Goal: Register for event/course

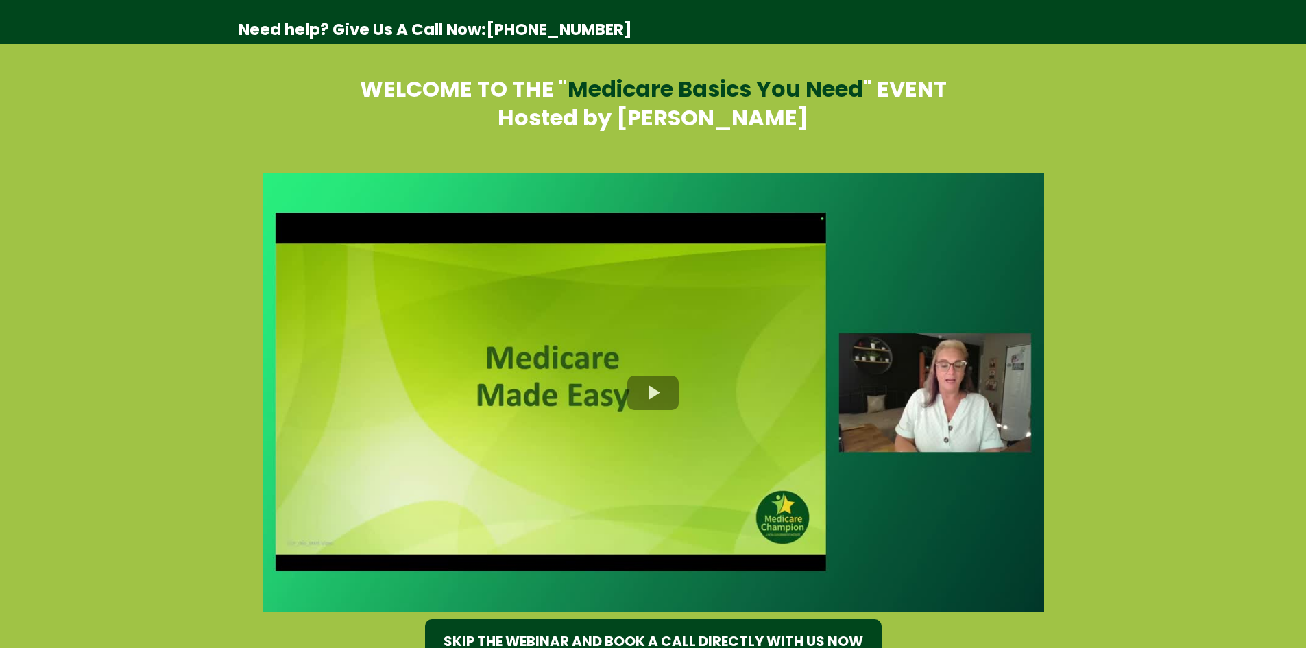
select select "*"
select select "****"
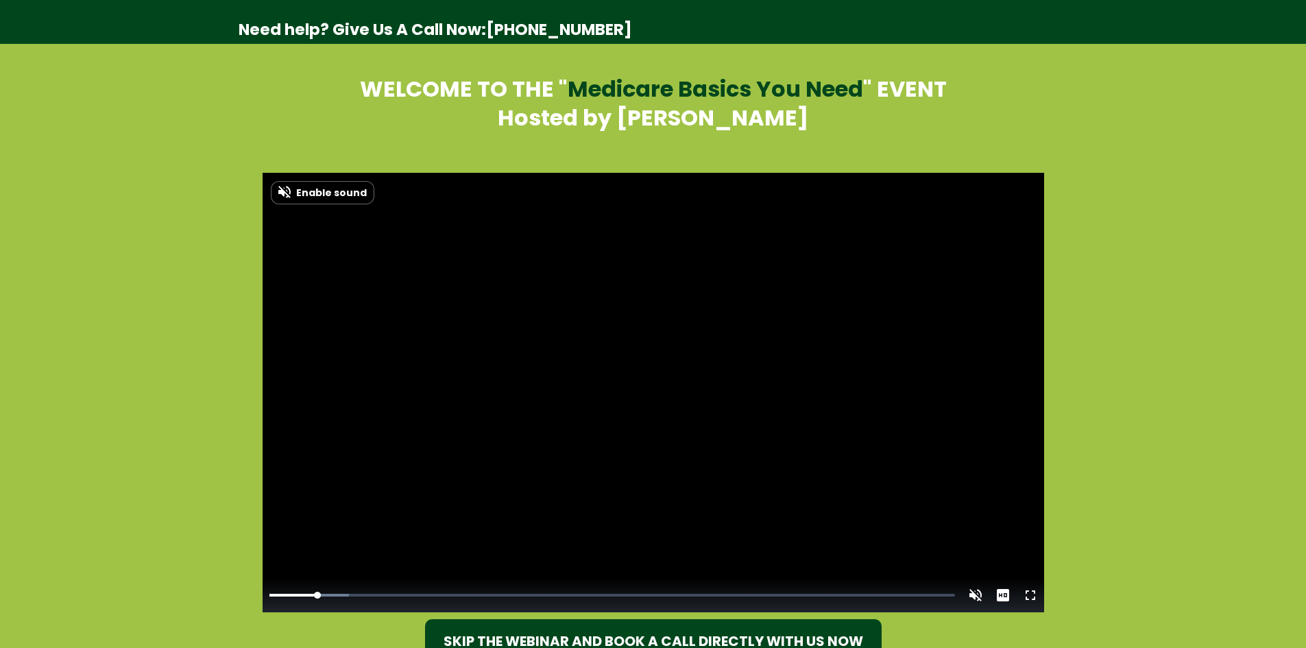
click at [716, 91] on strong "Medicare Basics You Need" at bounding box center [715, 88] width 295 height 31
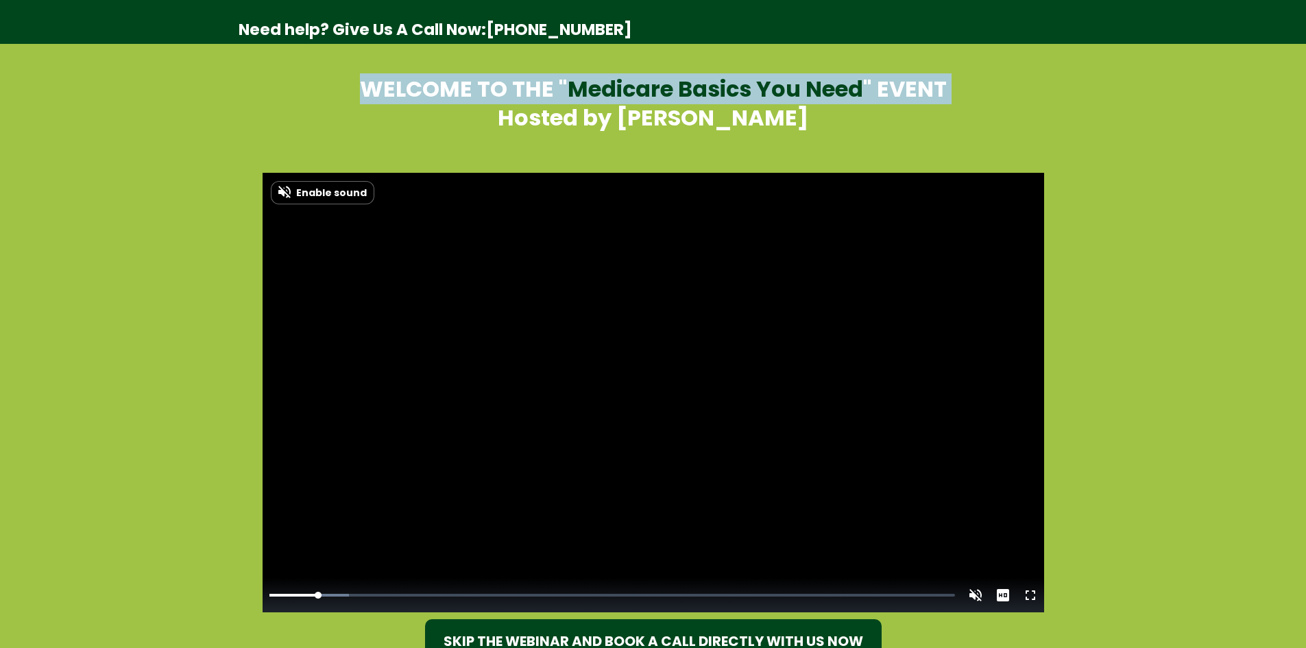
click at [716, 91] on strong "Medicare Basics You Need" at bounding box center [715, 88] width 295 height 31
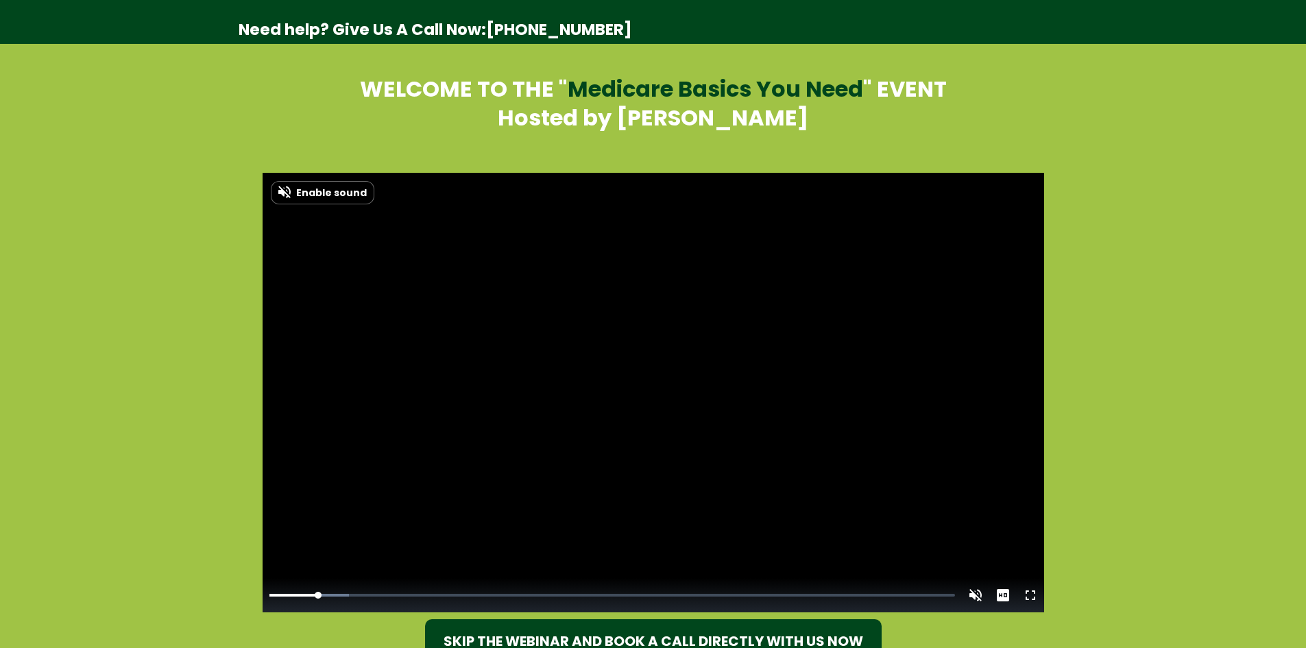
click at [715, 113] on h1 "Hosted by Amy Rieg" at bounding box center [653, 118] width 795 height 29
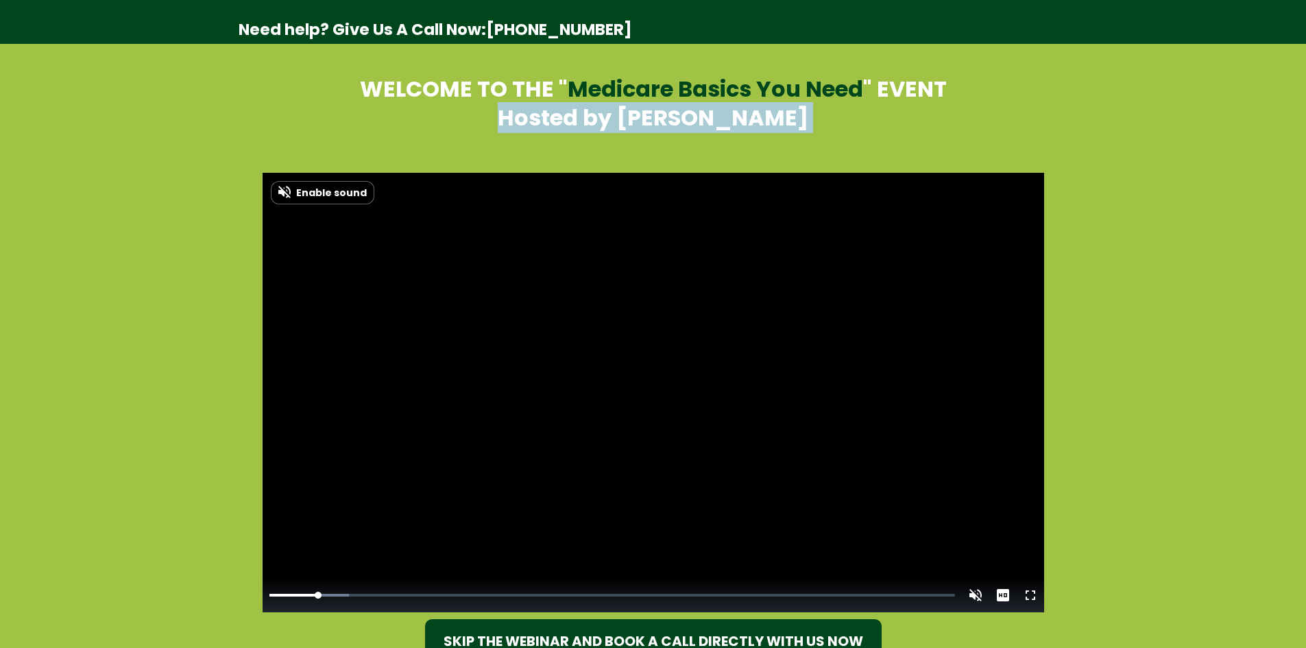
click at [715, 113] on h1 "Hosted by Amy Rieg" at bounding box center [653, 118] width 795 height 29
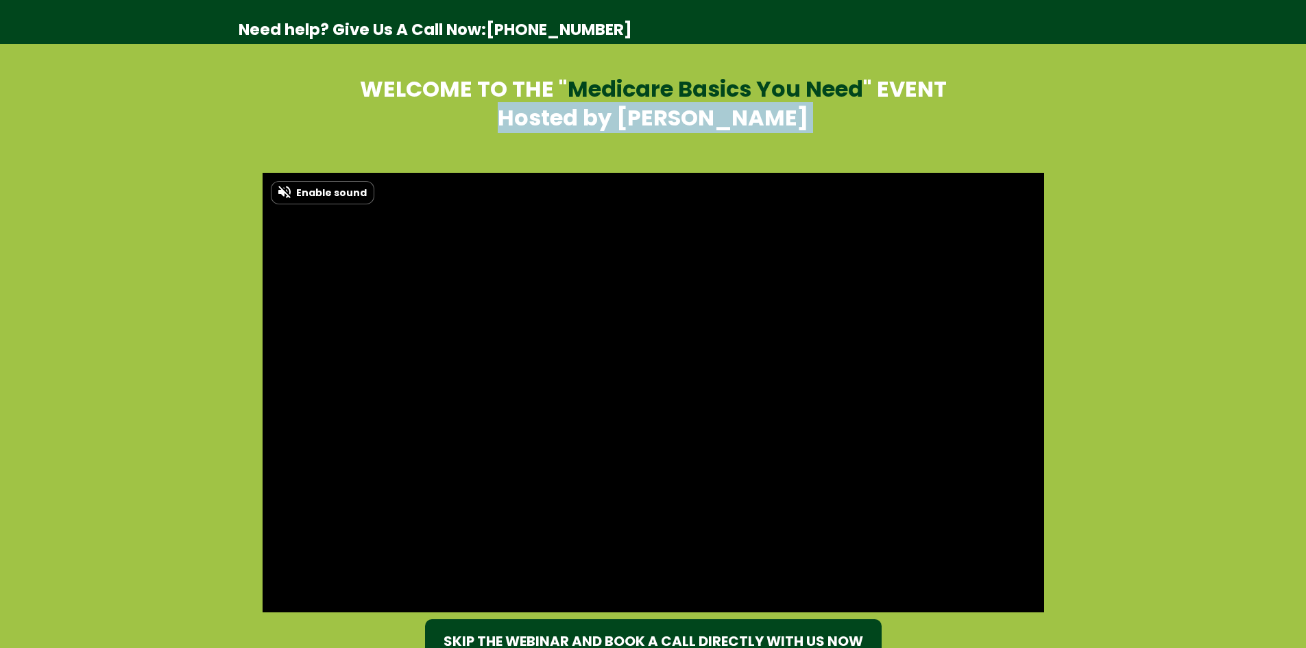
click at [807, 115] on h1 "Hosted by Amy Rieg" at bounding box center [653, 118] width 795 height 29
drag, startPoint x: 722, startPoint y: 126, endPoint x: 509, endPoint y: 106, distance: 214.9
click at [510, 106] on h1 "Hosted by Amy Rieg" at bounding box center [653, 118] width 795 height 29
click at [509, 106] on h1 "Hosted by Amy Rieg" at bounding box center [653, 118] width 795 height 29
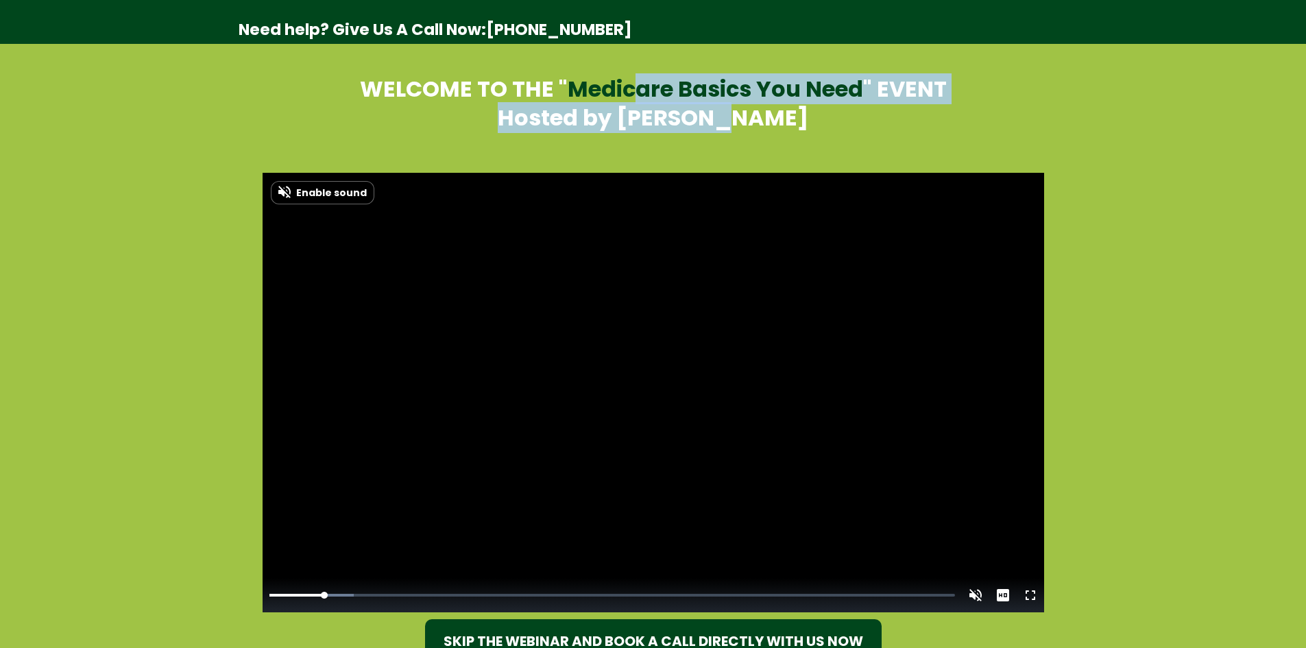
drag, startPoint x: 796, startPoint y: 127, endPoint x: 617, endPoint y: 83, distance: 184.2
click at [627, 84] on div "WELCOME TO THE " Medicare Basics You Need " EVENT Hosted by Amy Rieg" at bounding box center [653, 103] width 802 height 71
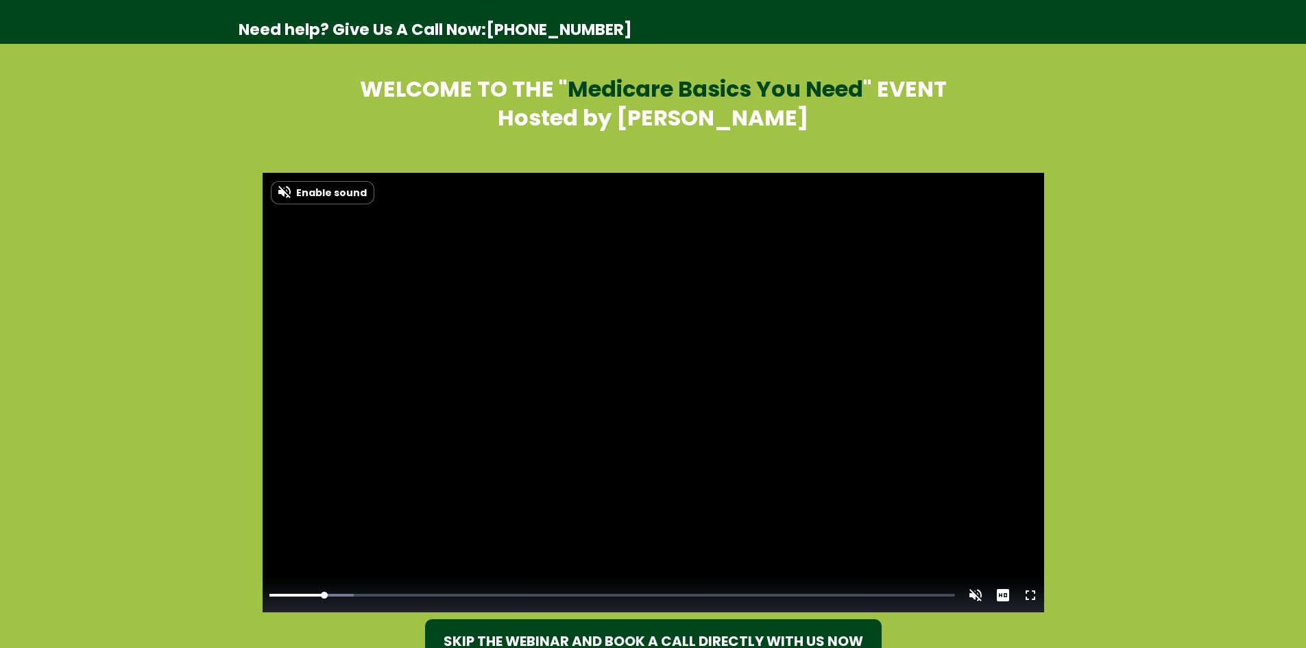
click at [617, 83] on strong "Medicare Basics You Need" at bounding box center [715, 88] width 295 height 31
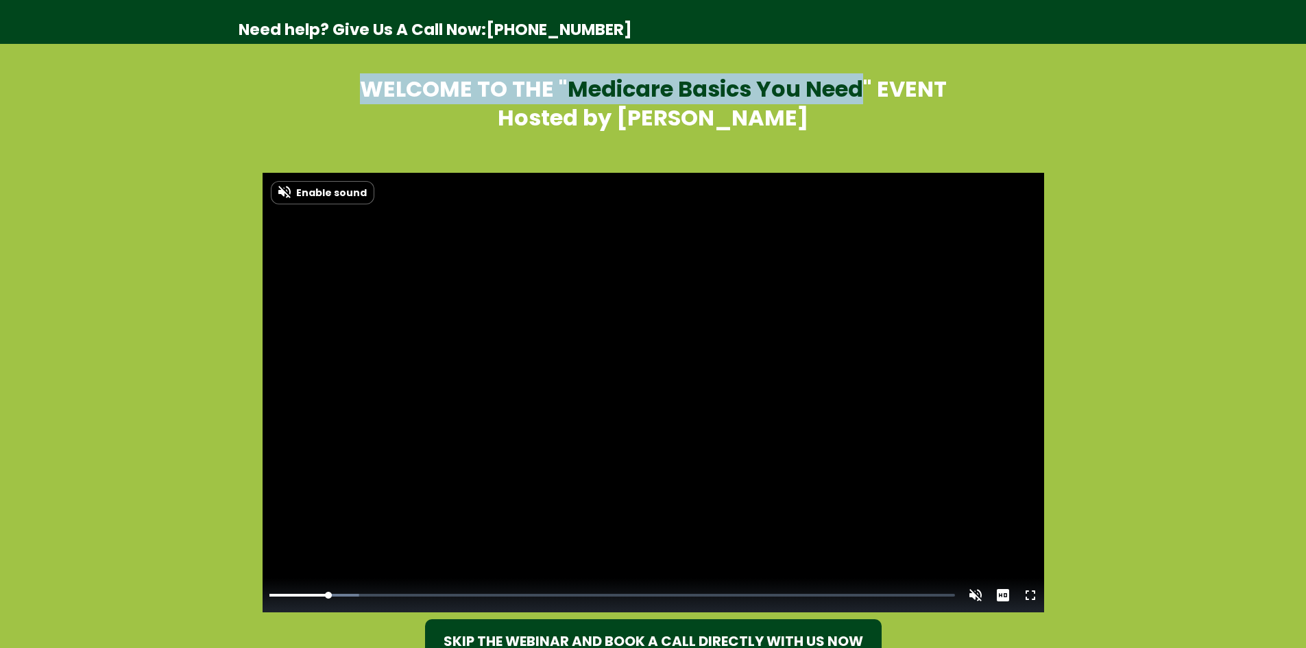
drag, startPoint x: 358, startPoint y: 91, endPoint x: 868, endPoint y: 97, distance: 510.0
click at [865, 97] on h1 "WELCOME TO THE " Medicare Basics You Need " EVENT" at bounding box center [653, 89] width 795 height 29
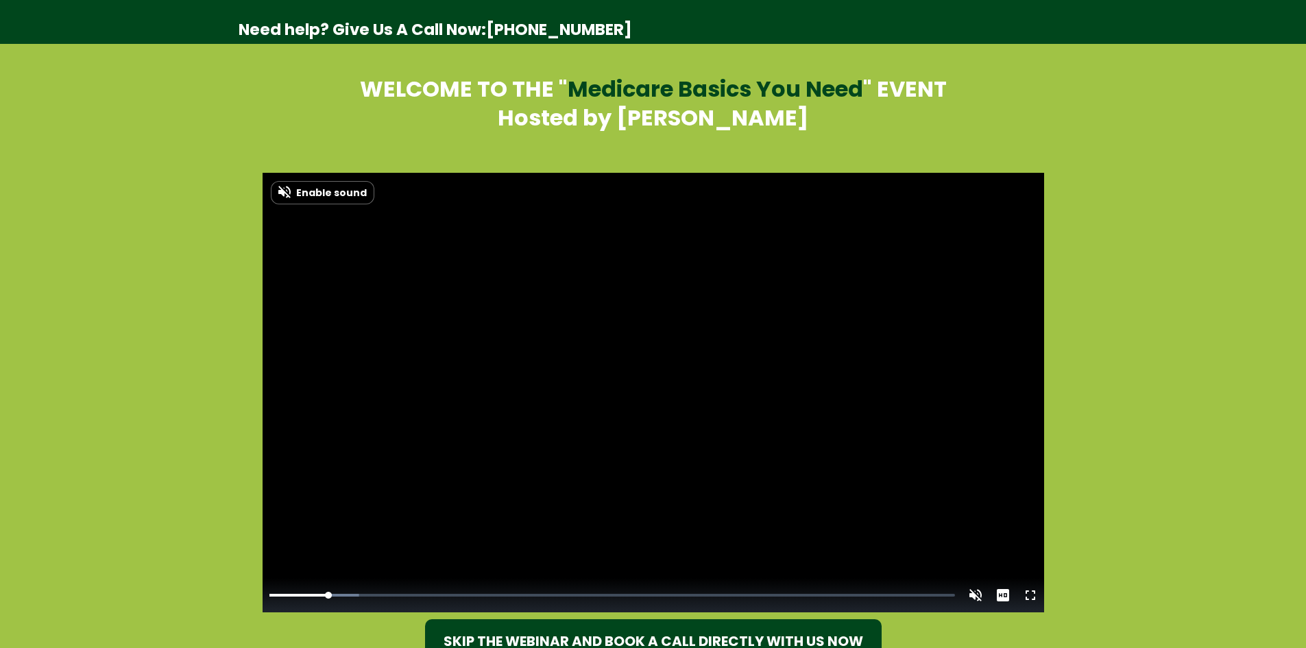
click at [868, 97] on h1 "WELCOME TO THE " Medicare Basics You Need " EVENT" at bounding box center [653, 89] width 795 height 29
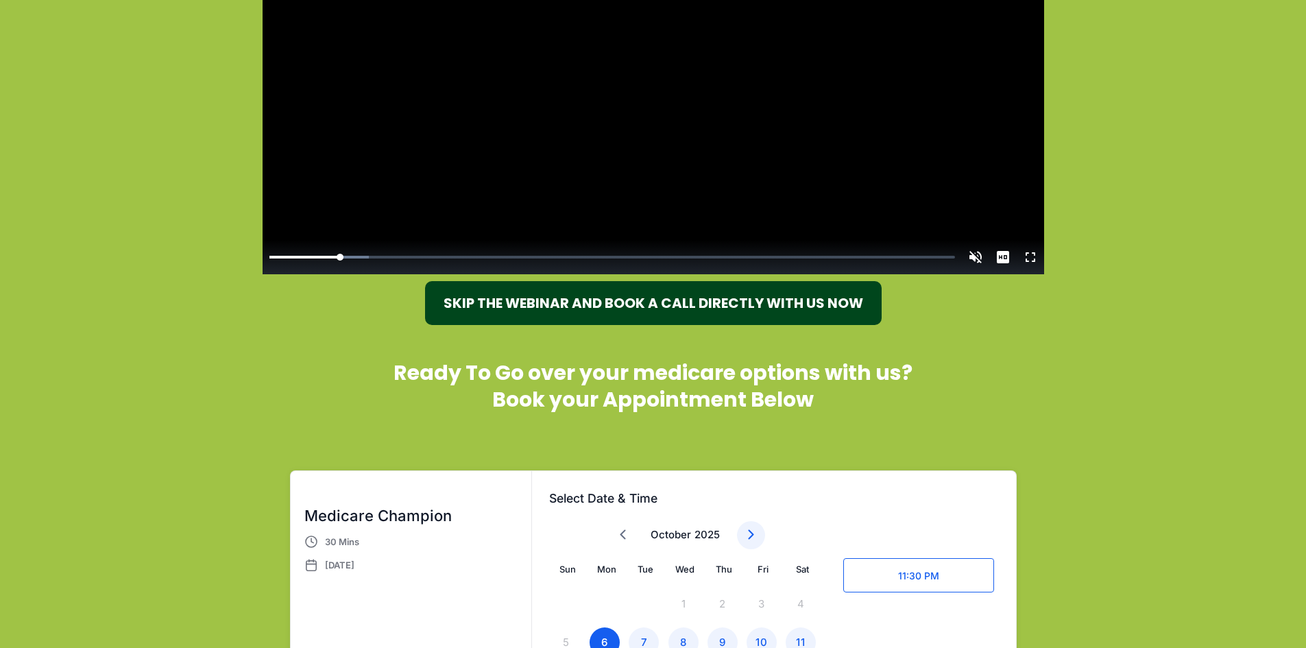
scroll to position [617, 0]
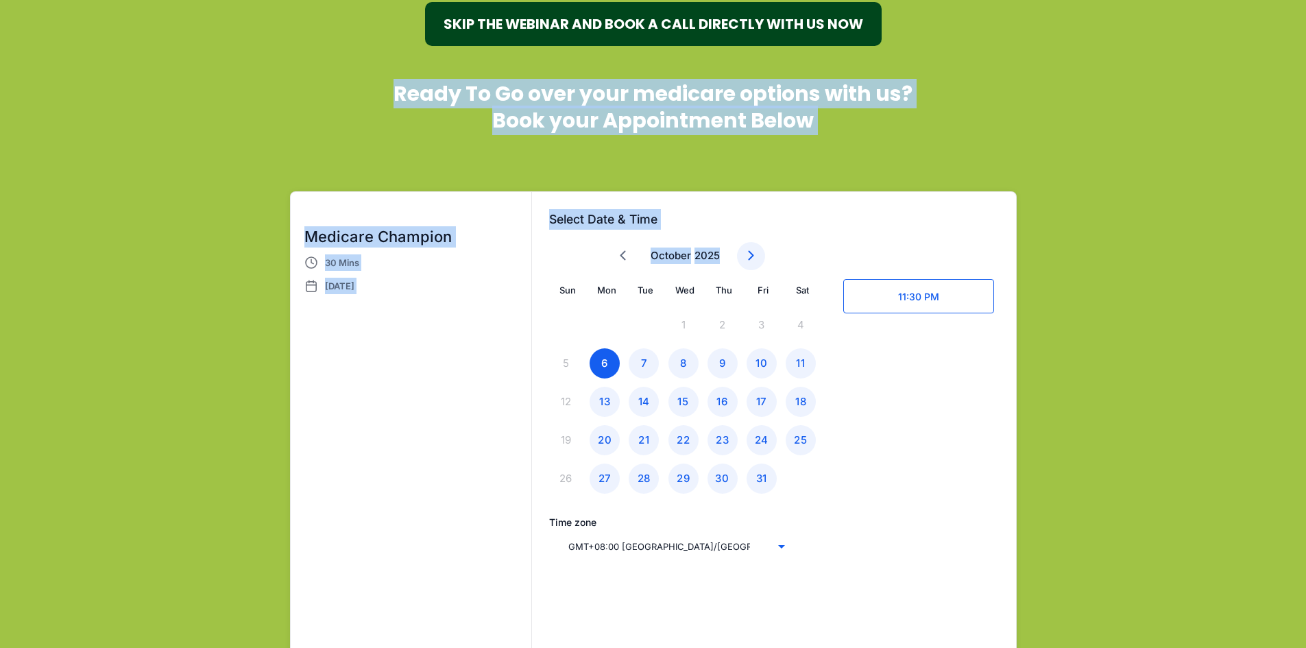
drag, startPoint x: 332, startPoint y: 112, endPoint x: 885, endPoint y: 522, distance: 688.0
click at [877, 548] on div "Ready To Go over your medicare options with us? Book your Appointment Below Med…" at bounding box center [653, 381] width 802 height 616
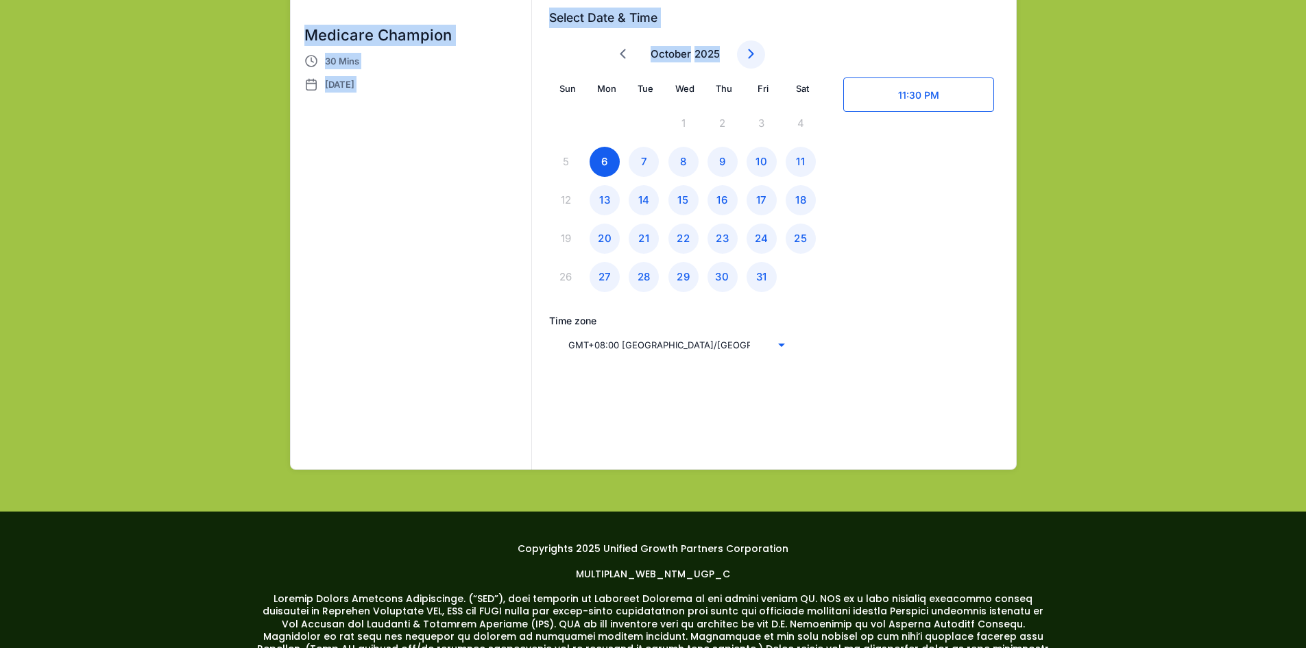
scroll to position [823, 0]
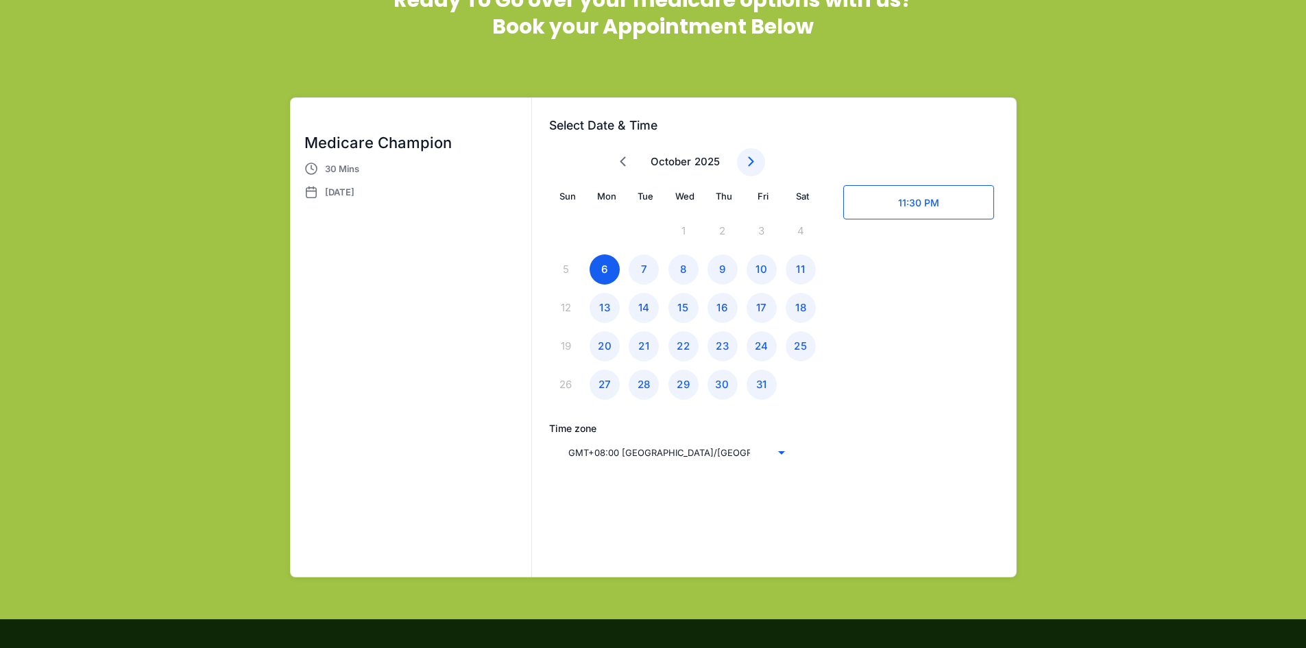
scroll to position [685, 0]
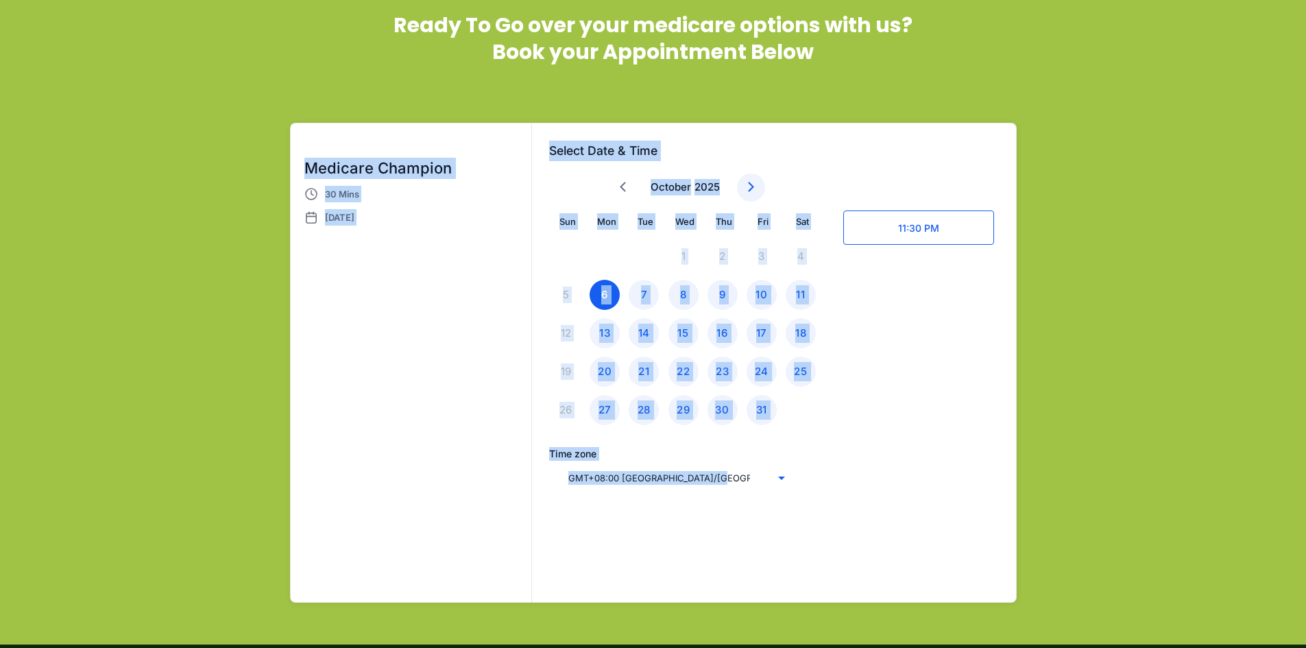
drag, startPoint x: 319, startPoint y: 168, endPoint x: 915, endPoint y: 406, distance: 642.3
click at [879, 533] on div "Ready To Go over your medicare options with us? Book your Appointment Below Med…" at bounding box center [653, 313] width 802 height 616
click at [463, 268] on div "Medicare Champion 30 Mins Mon, Oct 6, 2025" at bounding box center [412, 362] width 242 height 479
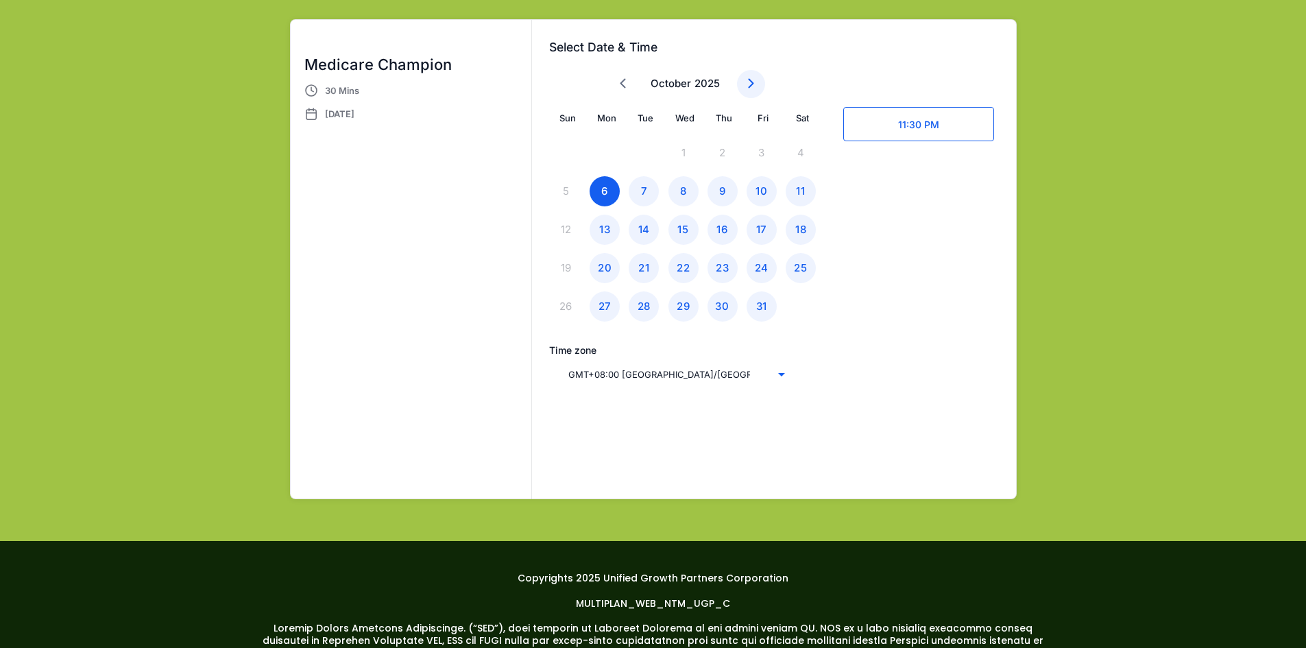
scroll to position [823, 0]
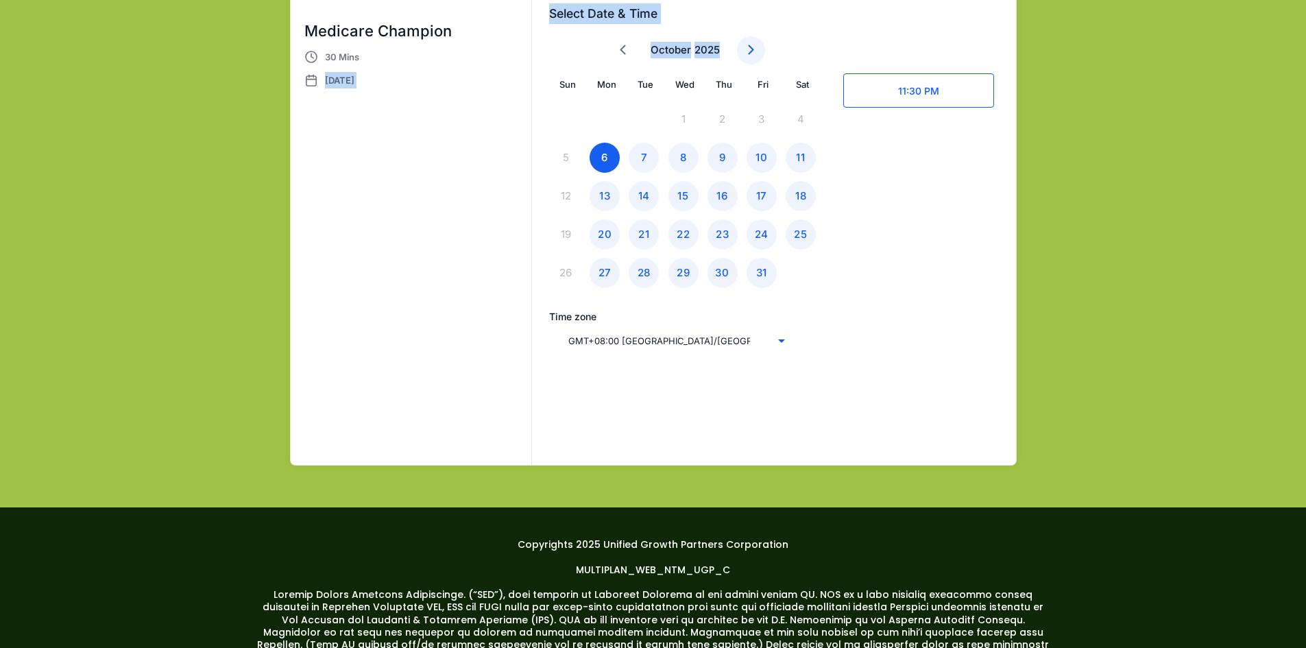
drag, startPoint x: 992, startPoint y: 402, endPoint x: 414, endPoint y: 278, distance: 590.9
click at [1016, 439] on div "Medicare Champion 30 Mins Mon, Oct 6, 2025 Select Date & Time October ******* *…" at bounding box center [653, 226] width 727 height 480
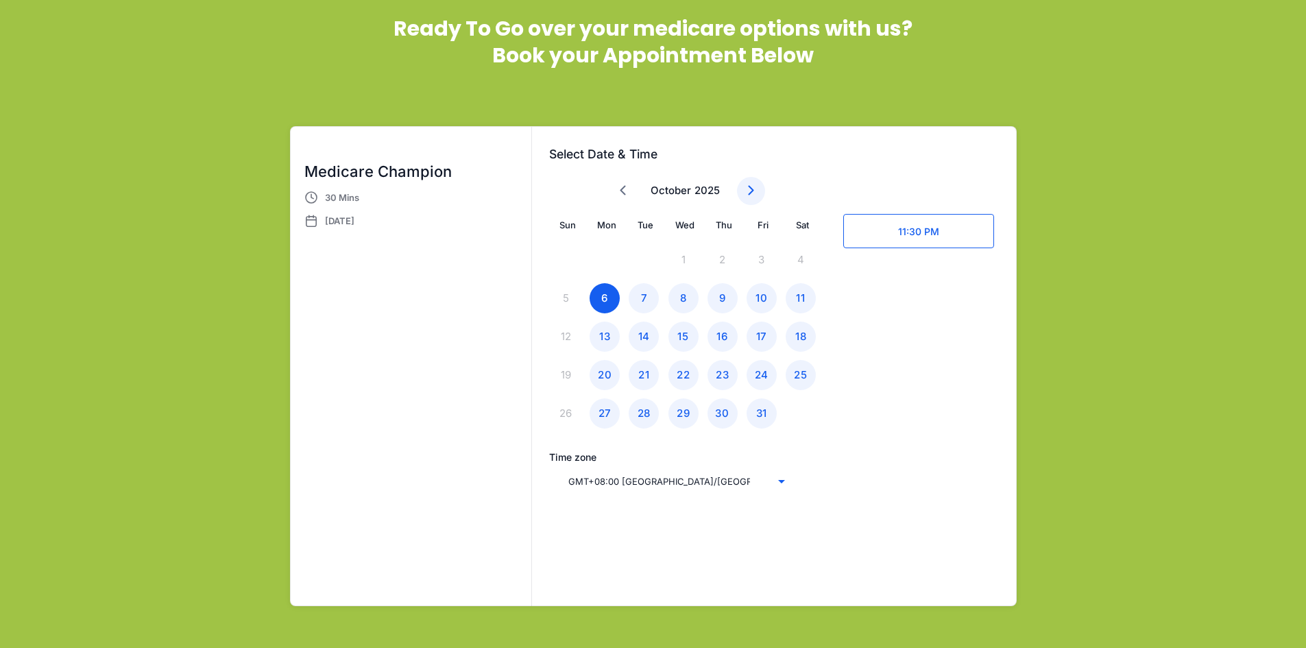
scroll to position [685, 0]
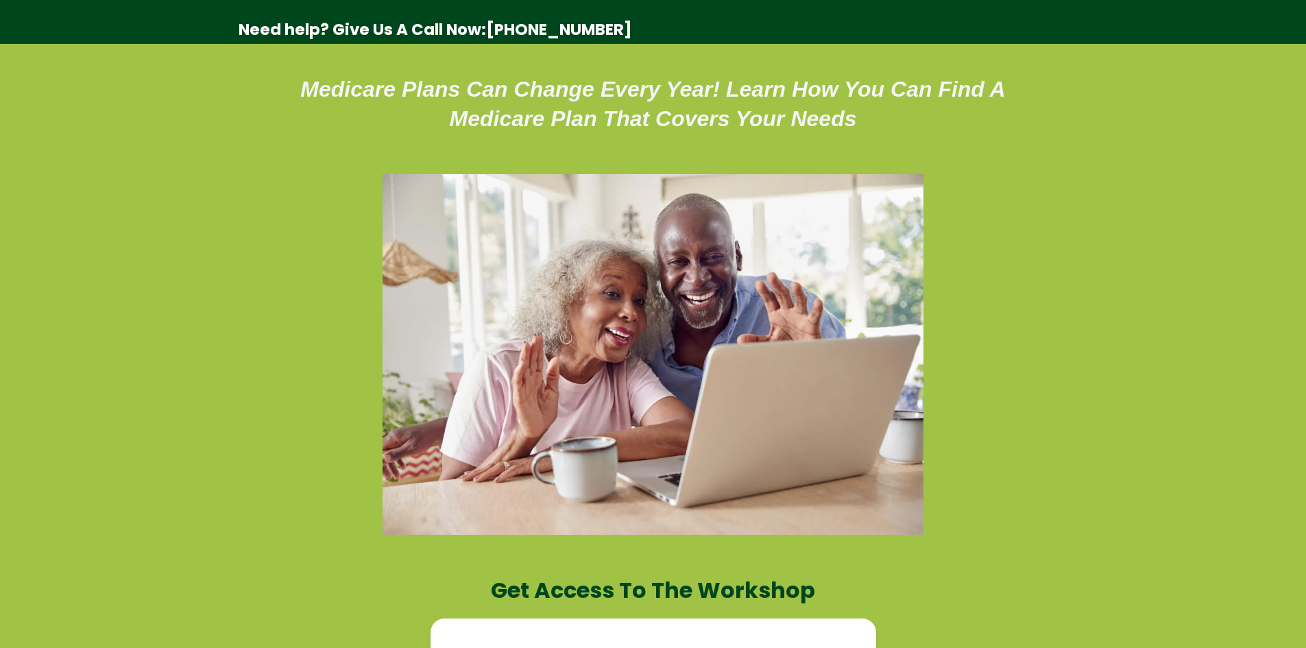
click at [860, 189] on div at bounding box center [653, 354] width 555 height 374
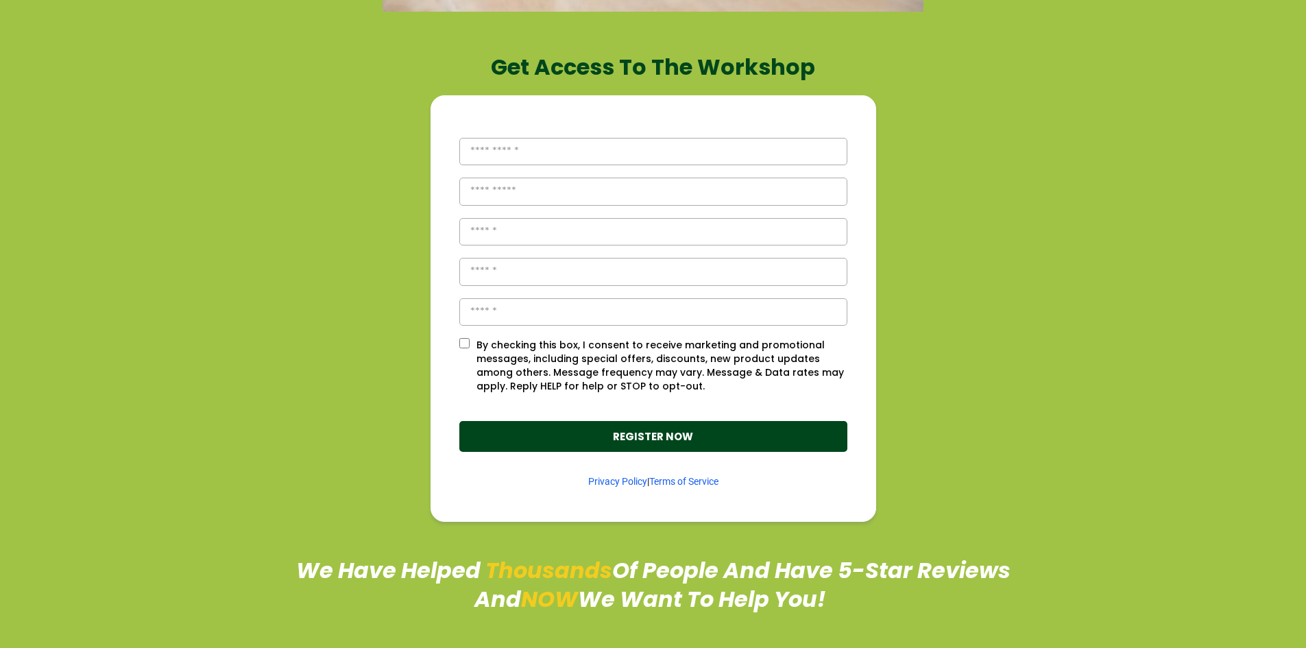
scroll to position [548, 0]
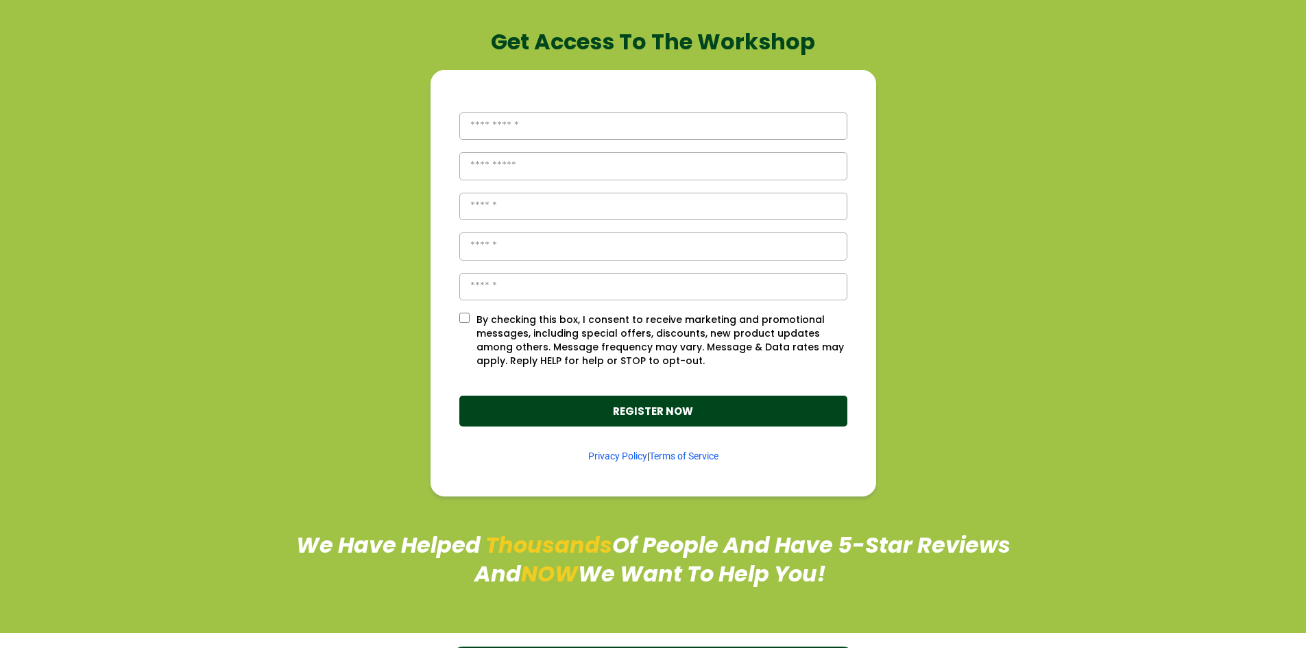
click at [559, 136] on input "text" at bounding box center [653, 126] width 388 height 28
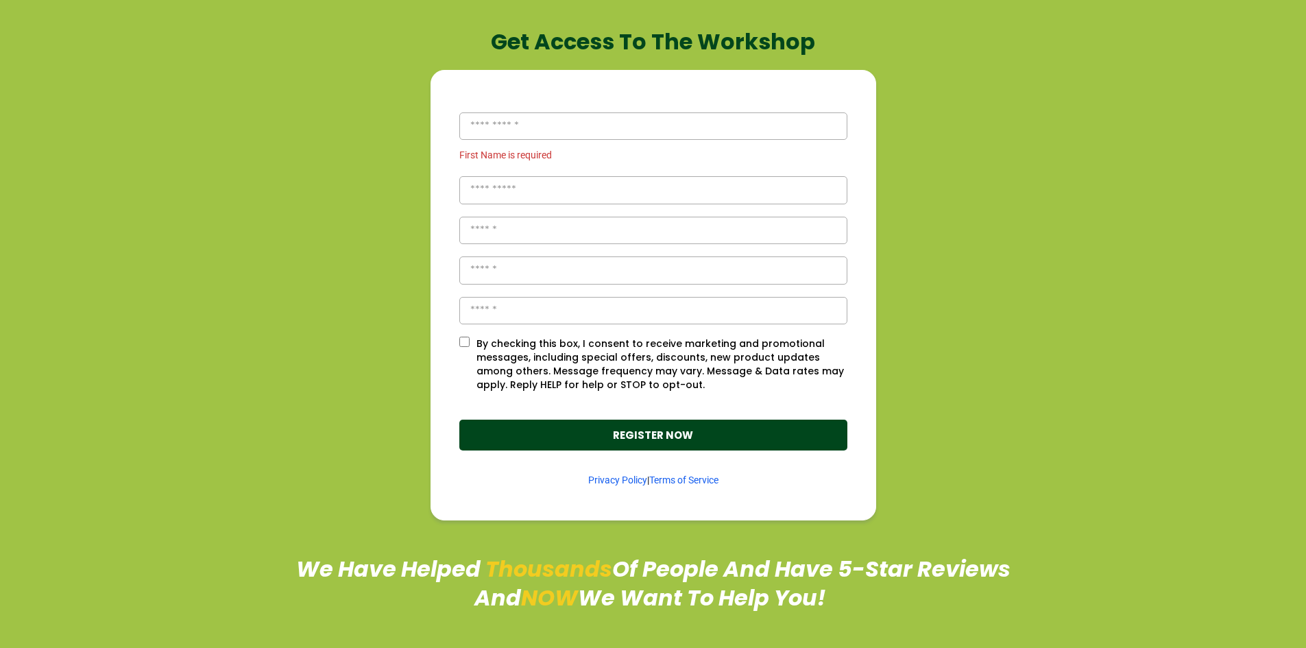
click at [682, 223] on input "tel" at bounding box center [653, 231] width 388 height 28
click at [684, 217] on input "tel" at bounding box center [653, 231] width 388 height 28
click at [963, 431] on section "First Name is required By checking this box, I consent to receive marketing and…" at bounding box center [653, 295] width 795 height 451
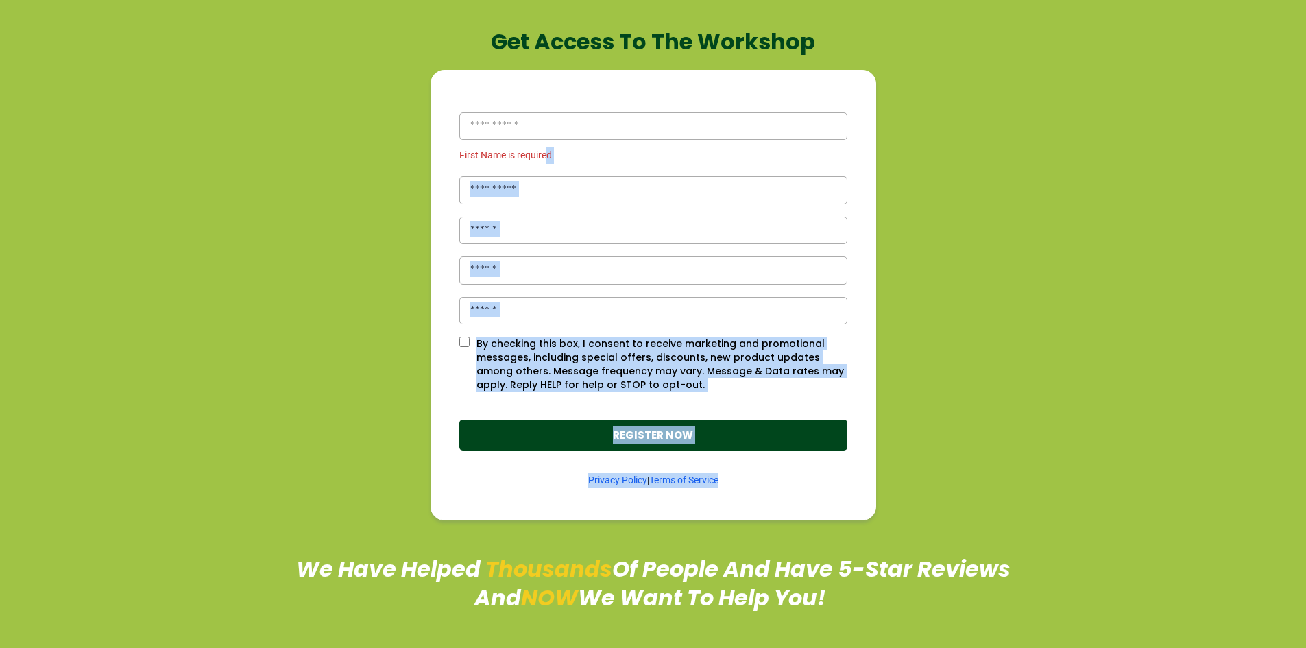
drag, startPoint x: 1005, startPoint y: 459, endPoint x: 544, endPoint y: 156, distance: 552.3
click at [544, 156] on section "First Name is required By checking this box, I consent to receive marketing and…" at bounding box center [653, 295] width 795 height 451
click at [616, 209] on div "First Name is required By checking this box, I consent to receive marketing and…" at bounding box center [653, 305] width 389 height 429
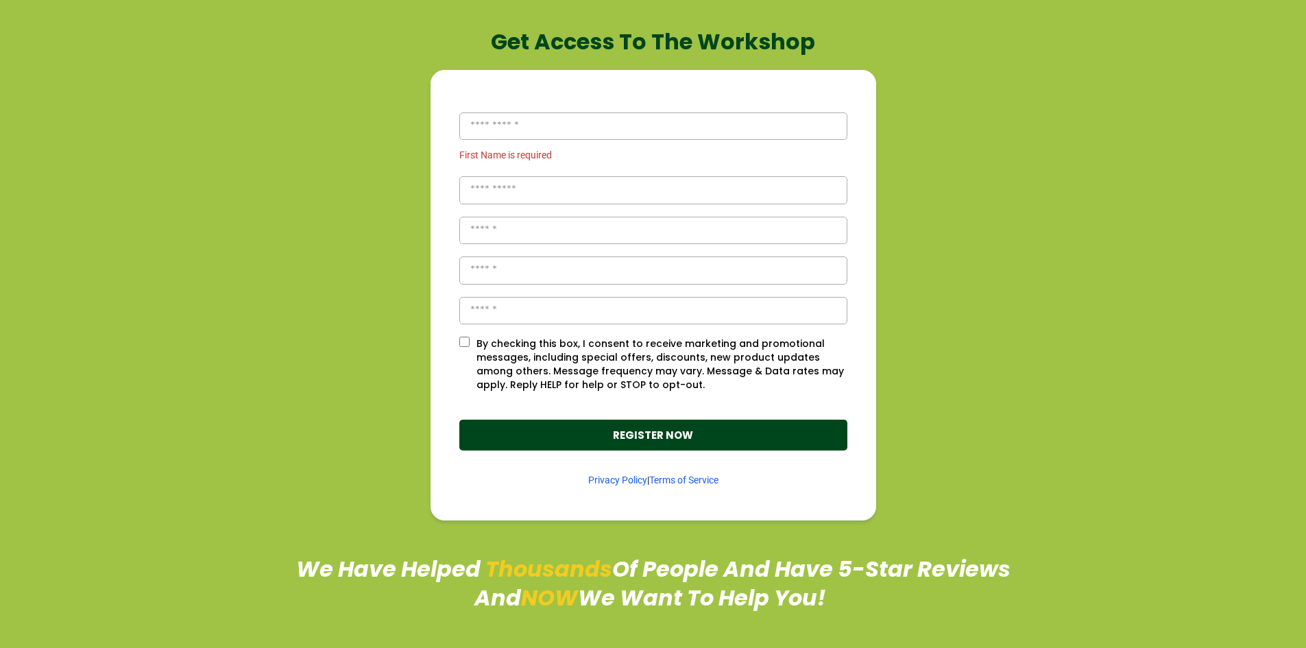
click at [605, 183] on input "text" at bounding box center [653, 190] width 388 height 28
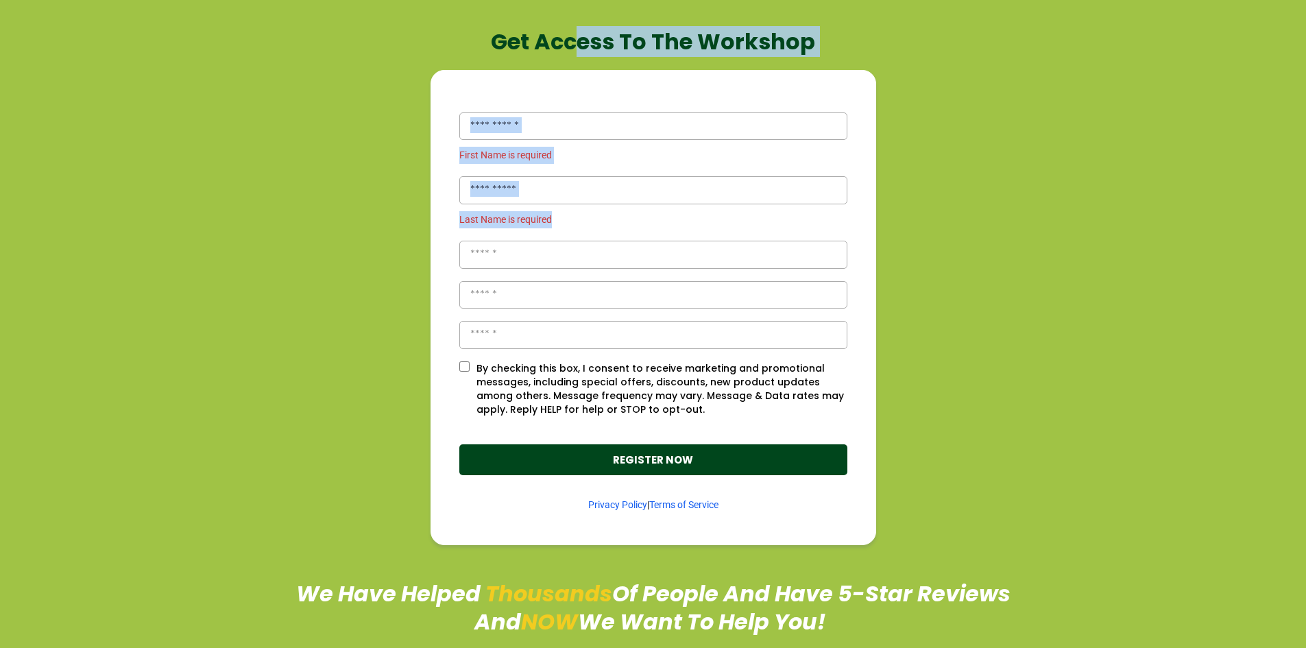
drag, startPoint x: 576, startPoint y: 56, endPoint x: 958, endPoint y: 311, distance: 459.5
click at [892, 278] on div "Get Access To The Workshop First Name is required Last Name is required By chec…" at bounding box center [653, 285] width 795 height 517
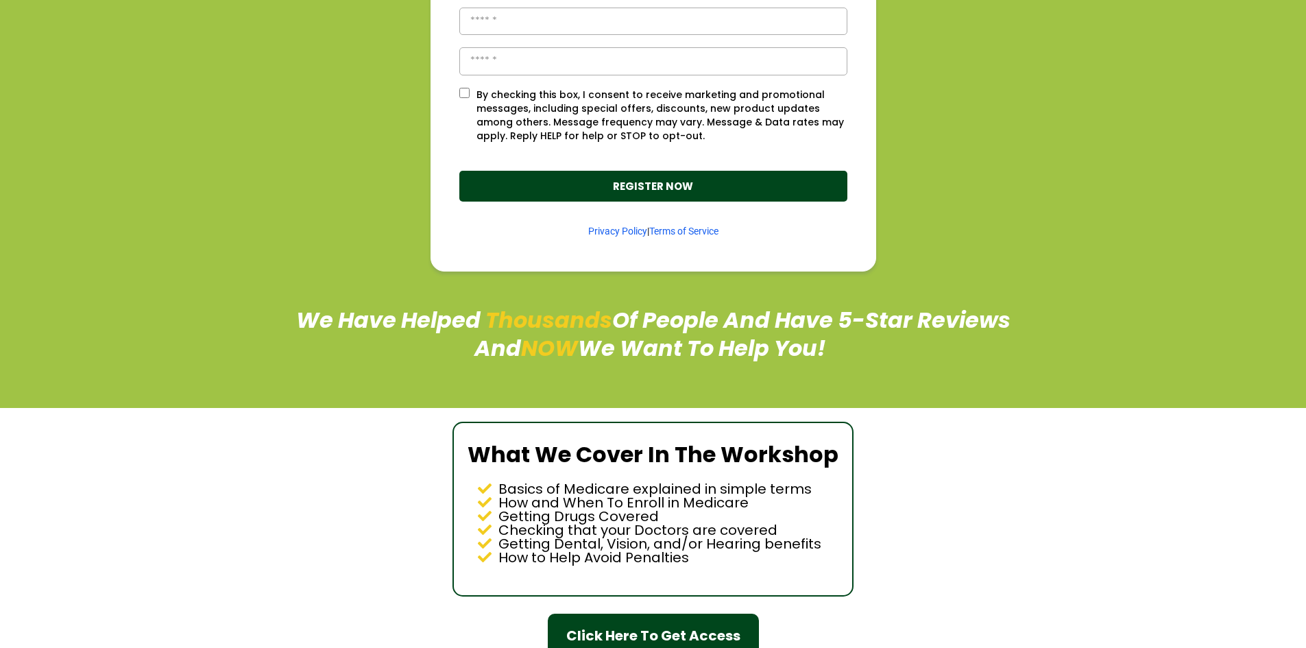
scroll to position [823, 0]
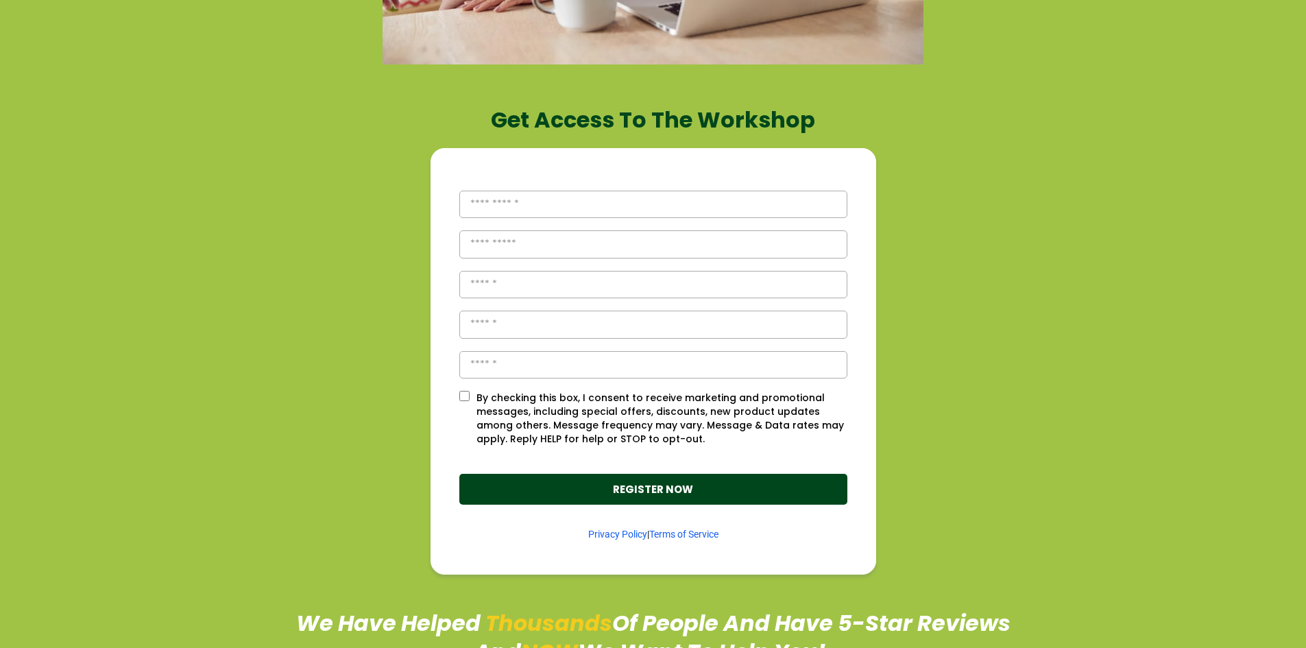
scroll to position [754, 0]
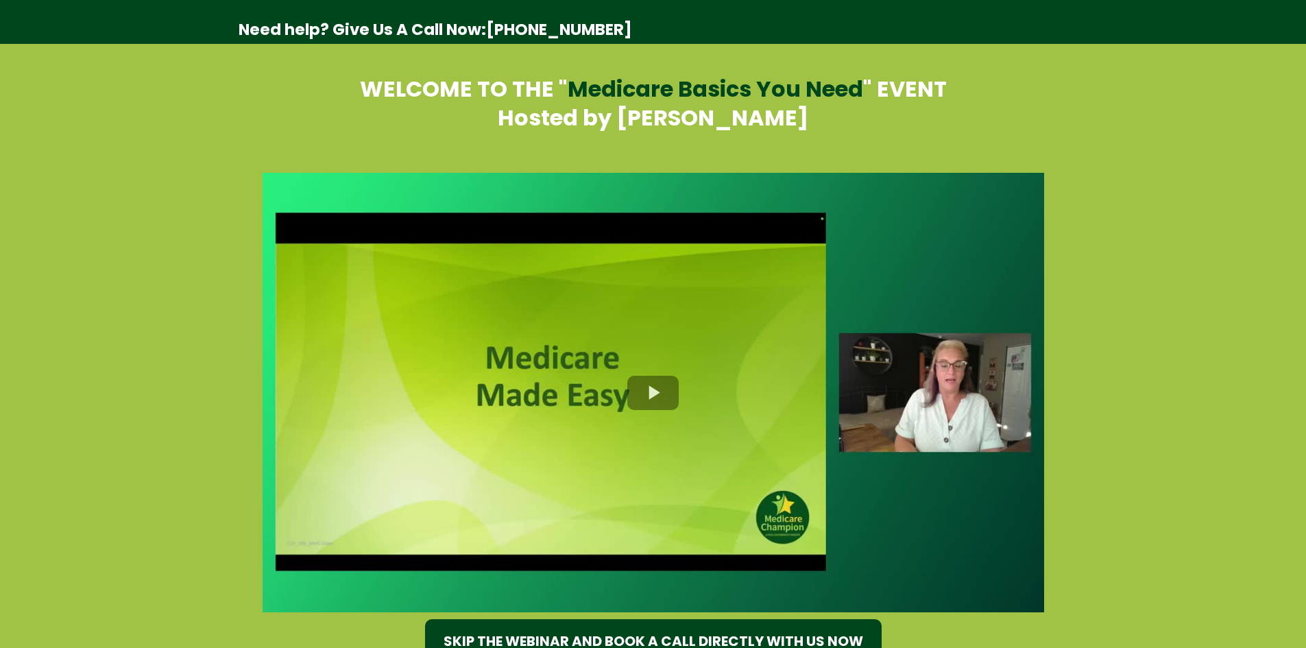
select select "*"
select select "****"
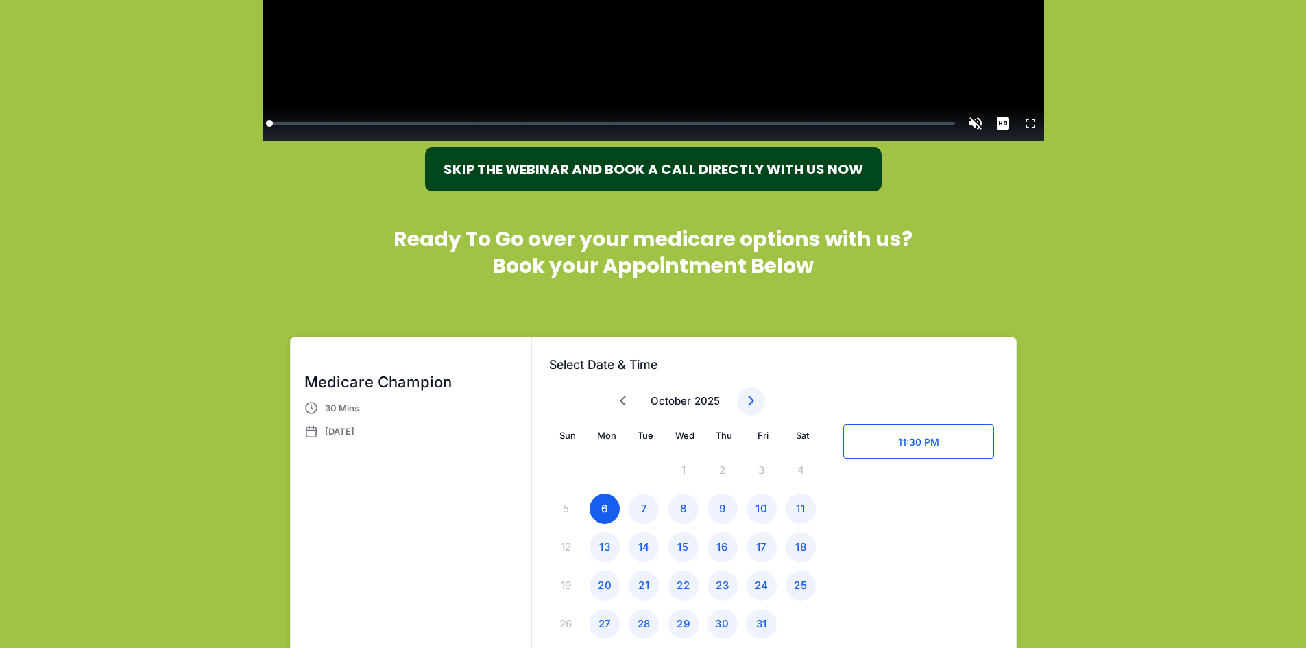
scroll to position [685, 0]
